Goal: Use online tool/utility

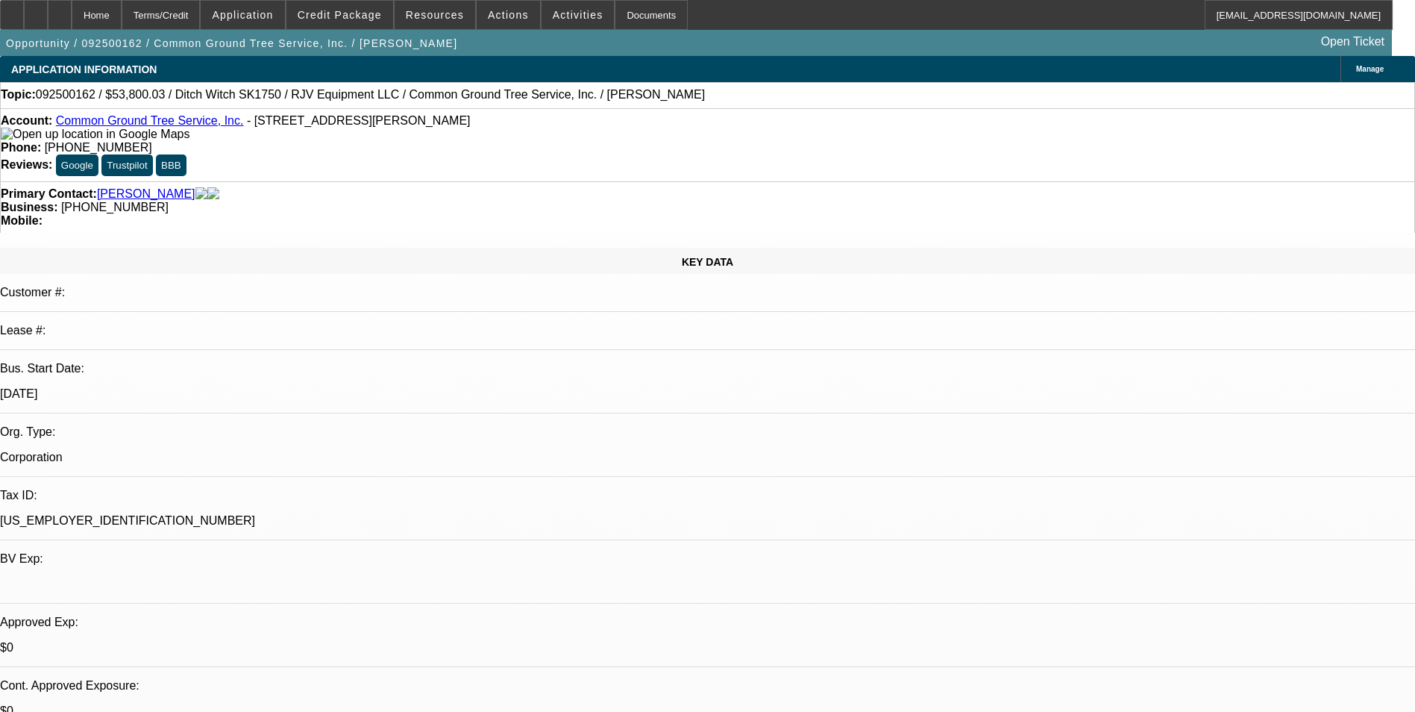
select select "0"
select select "3"
select select "0"
select select "6"
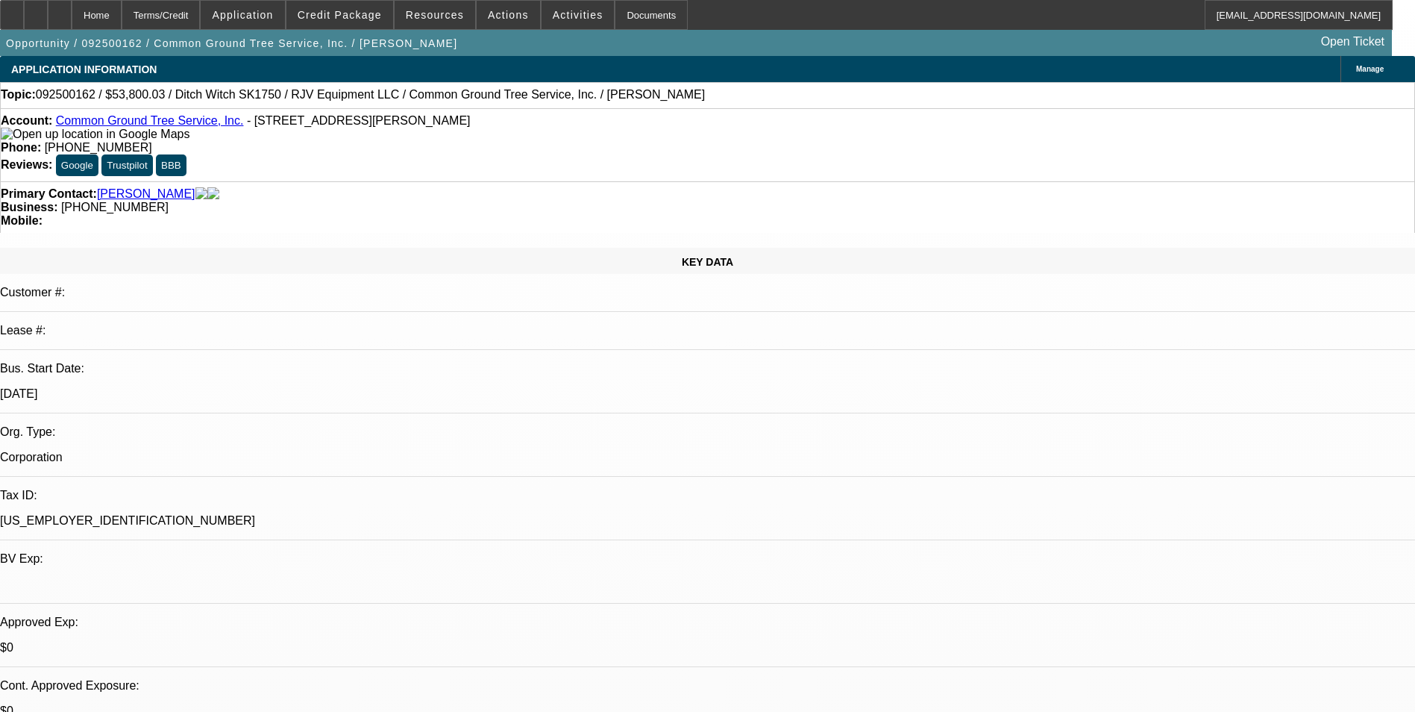
select select "0"
select select "3"
select select "0"
select select "6"
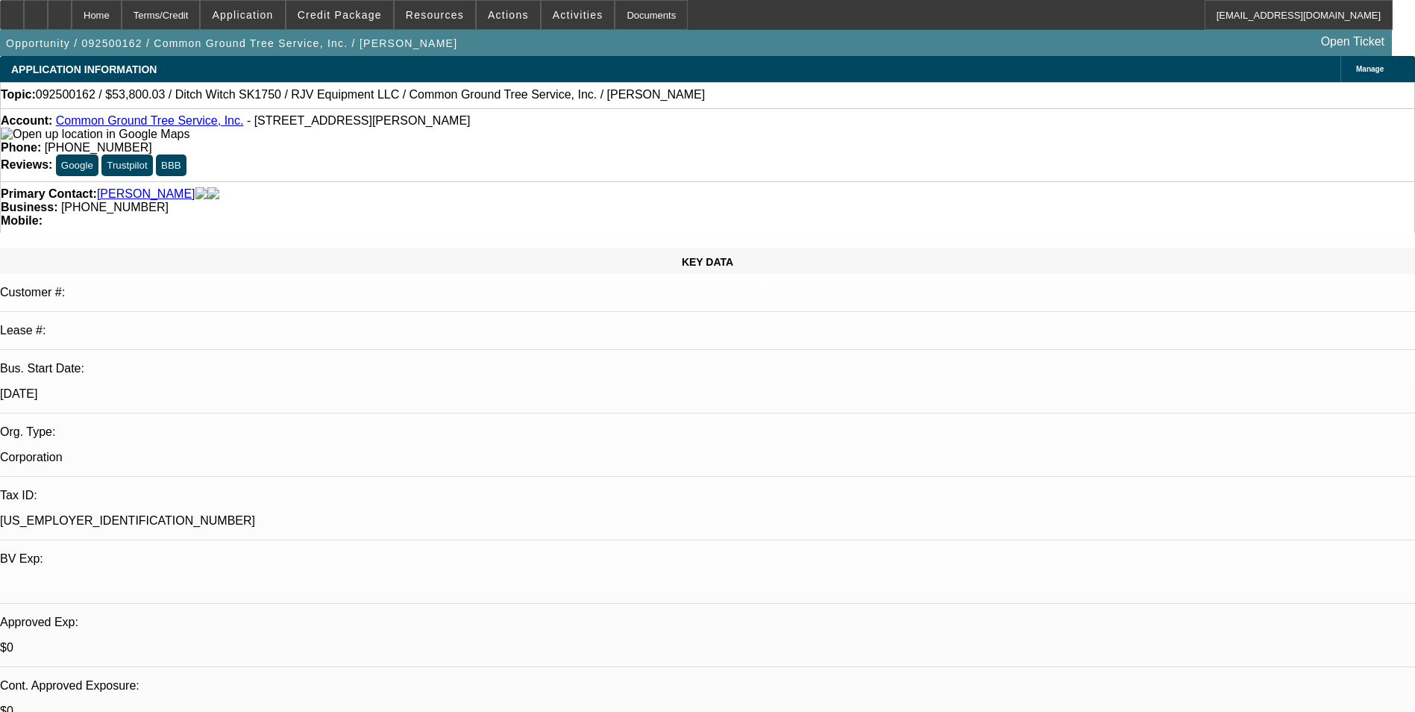
select select "0"
select select "3"
select select "0"
select select "6"
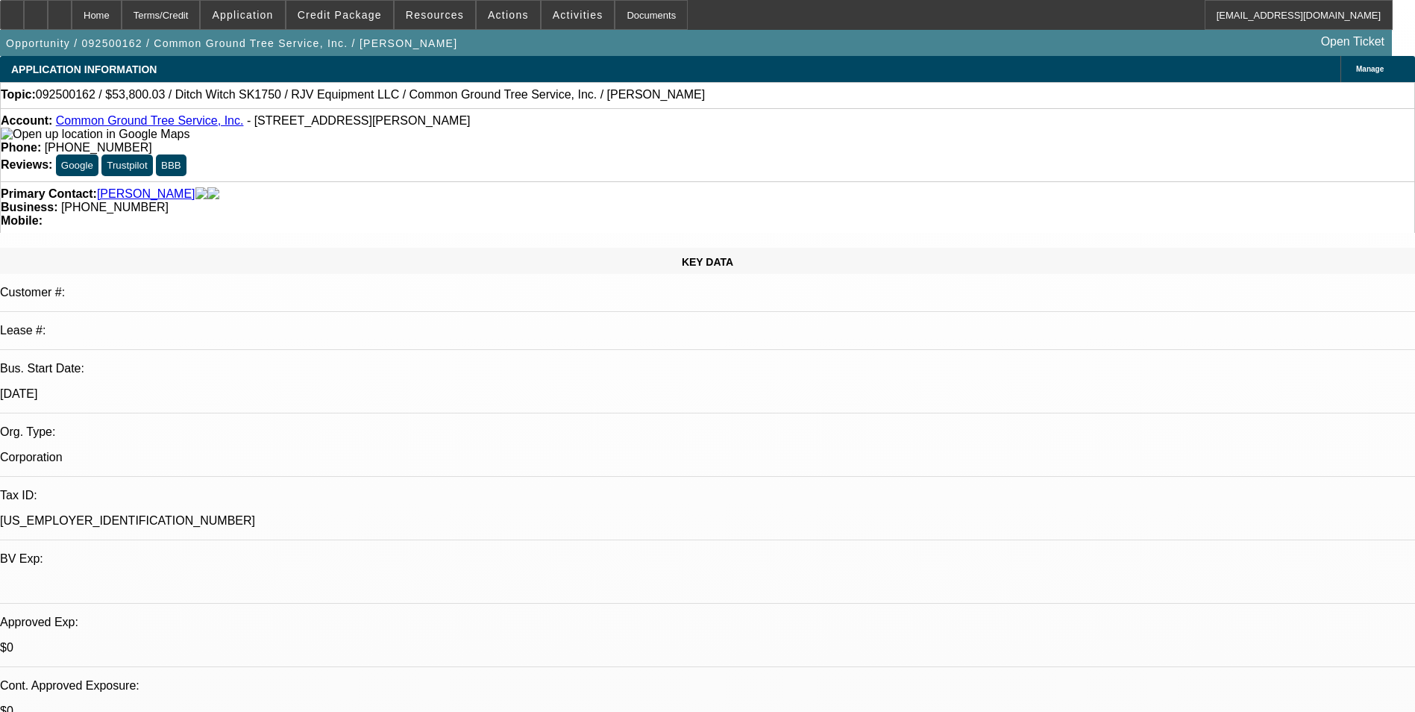
scroll to position [2353, 0]
